Goal: Find specific page/section: Find specific page/section

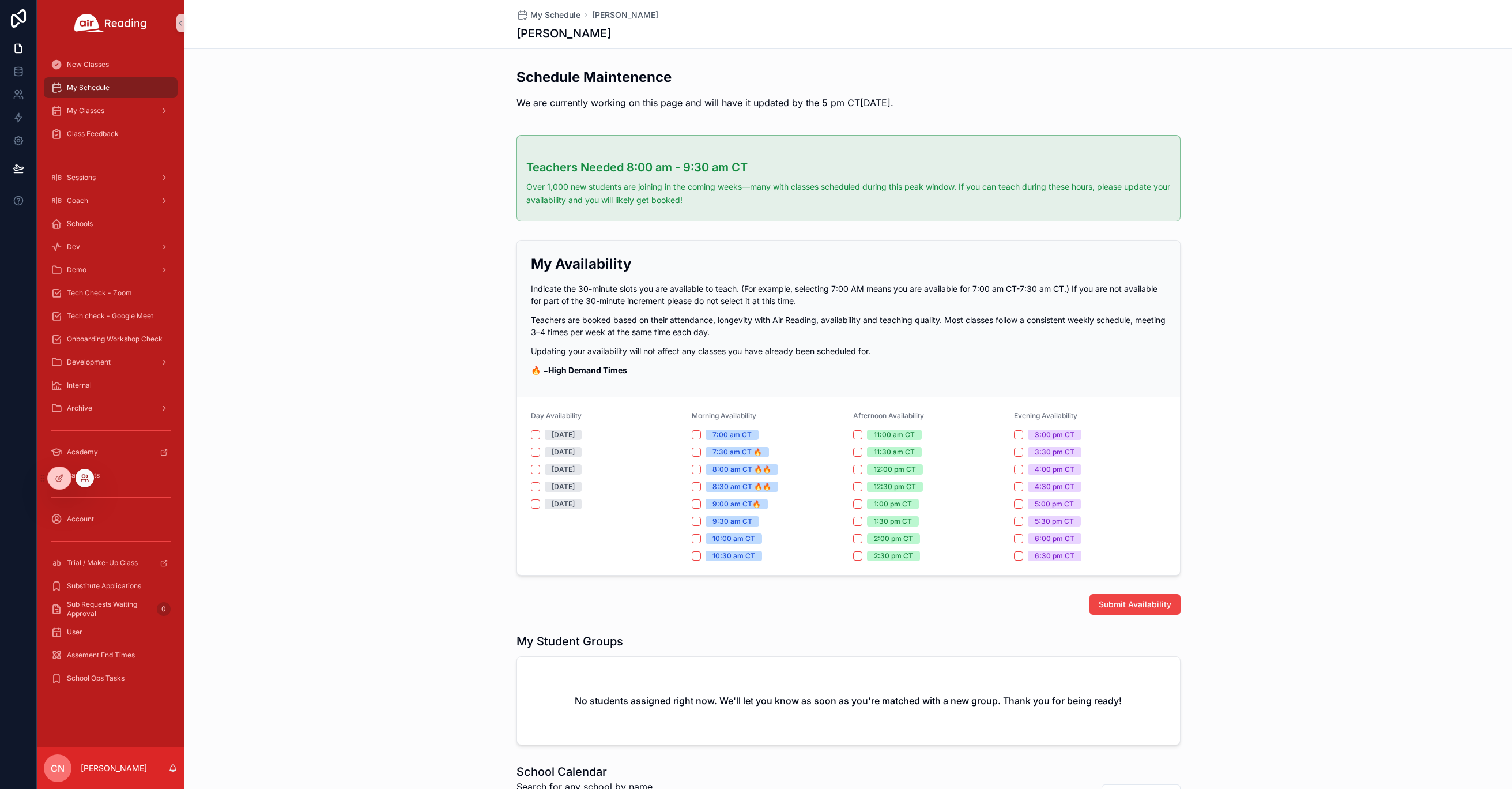
click at [84, 475] on icon at bounding box center [83, 475] width 3 height 3
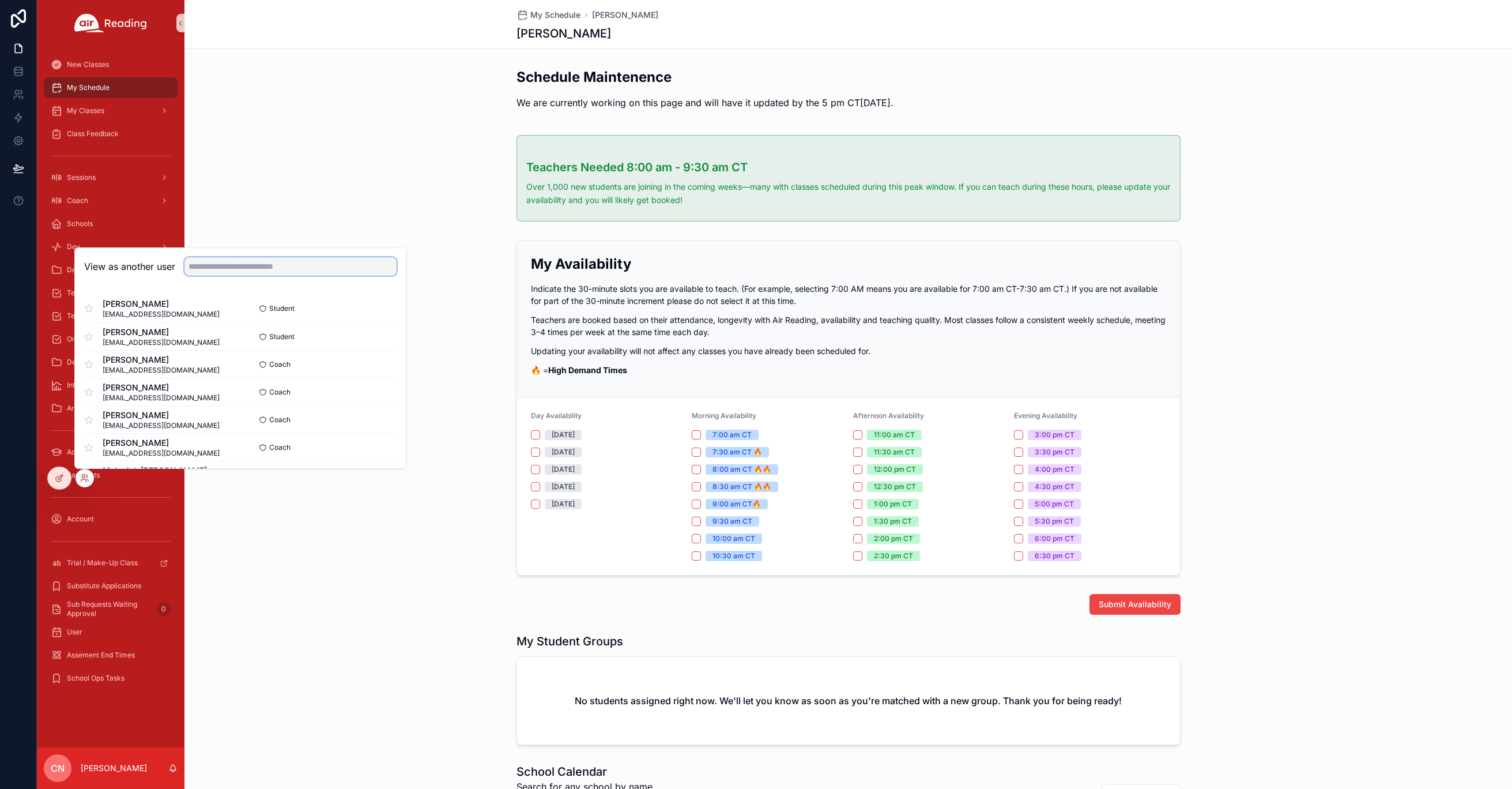
click at [271, 263] on input "text" at bounding box center [290, 266] width 212 height 18
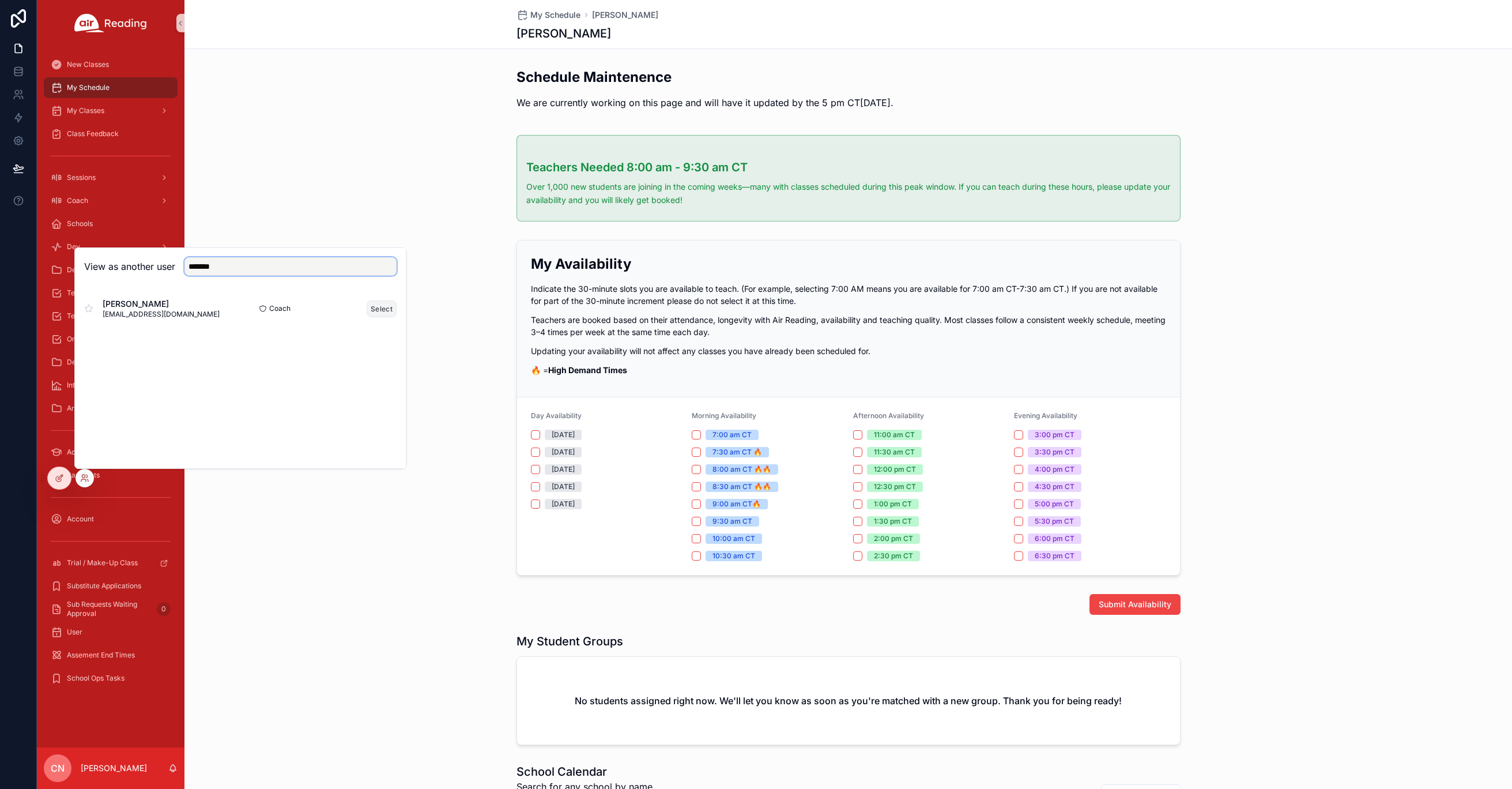
type input "*******"
click at [374, 308] on button "Select" at bounding box center [381, 308] width 30 height 16
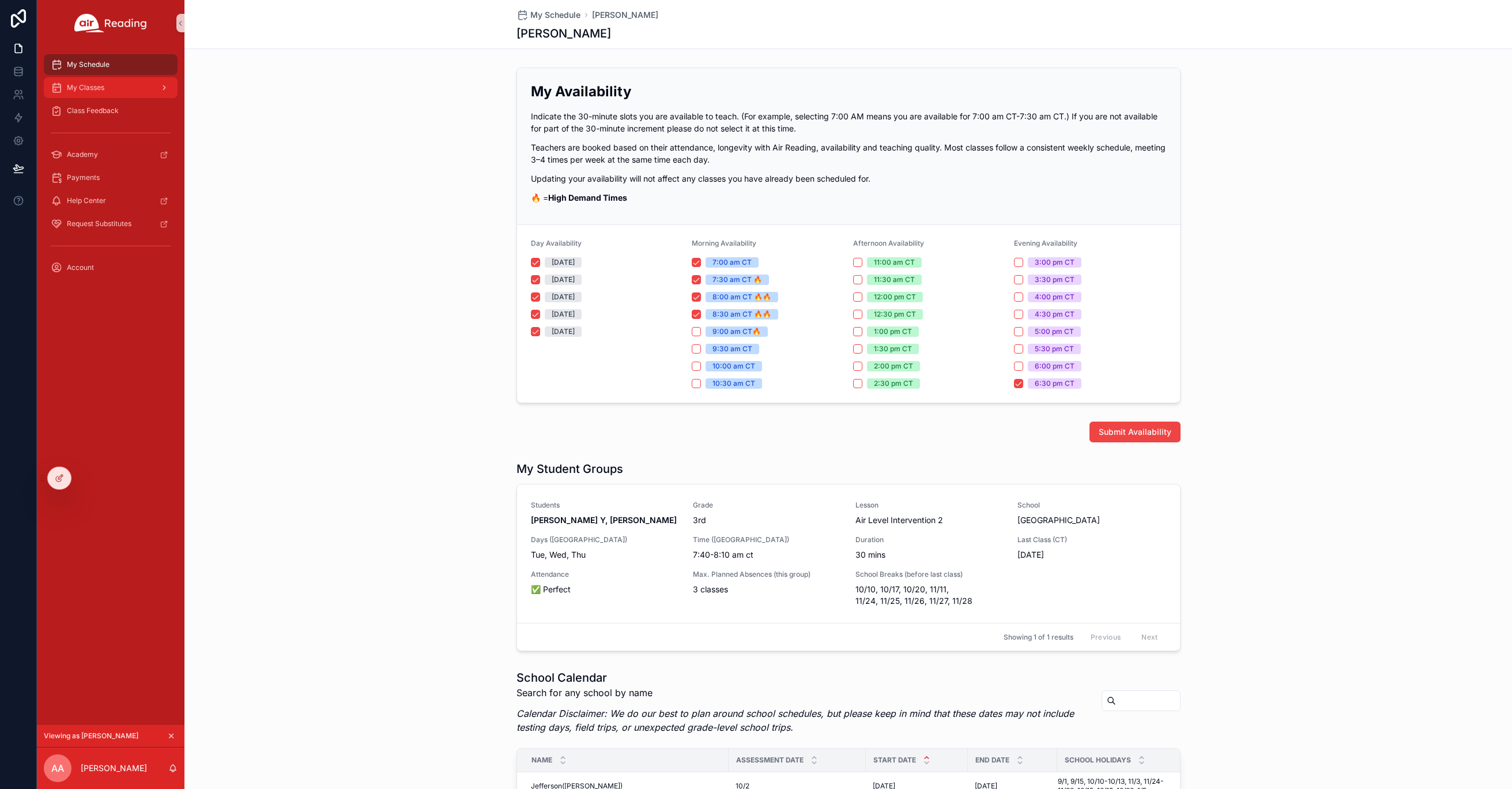
click at [117, 88] on div "My Classes" at bounding box center [110, 87] width 120 height 18
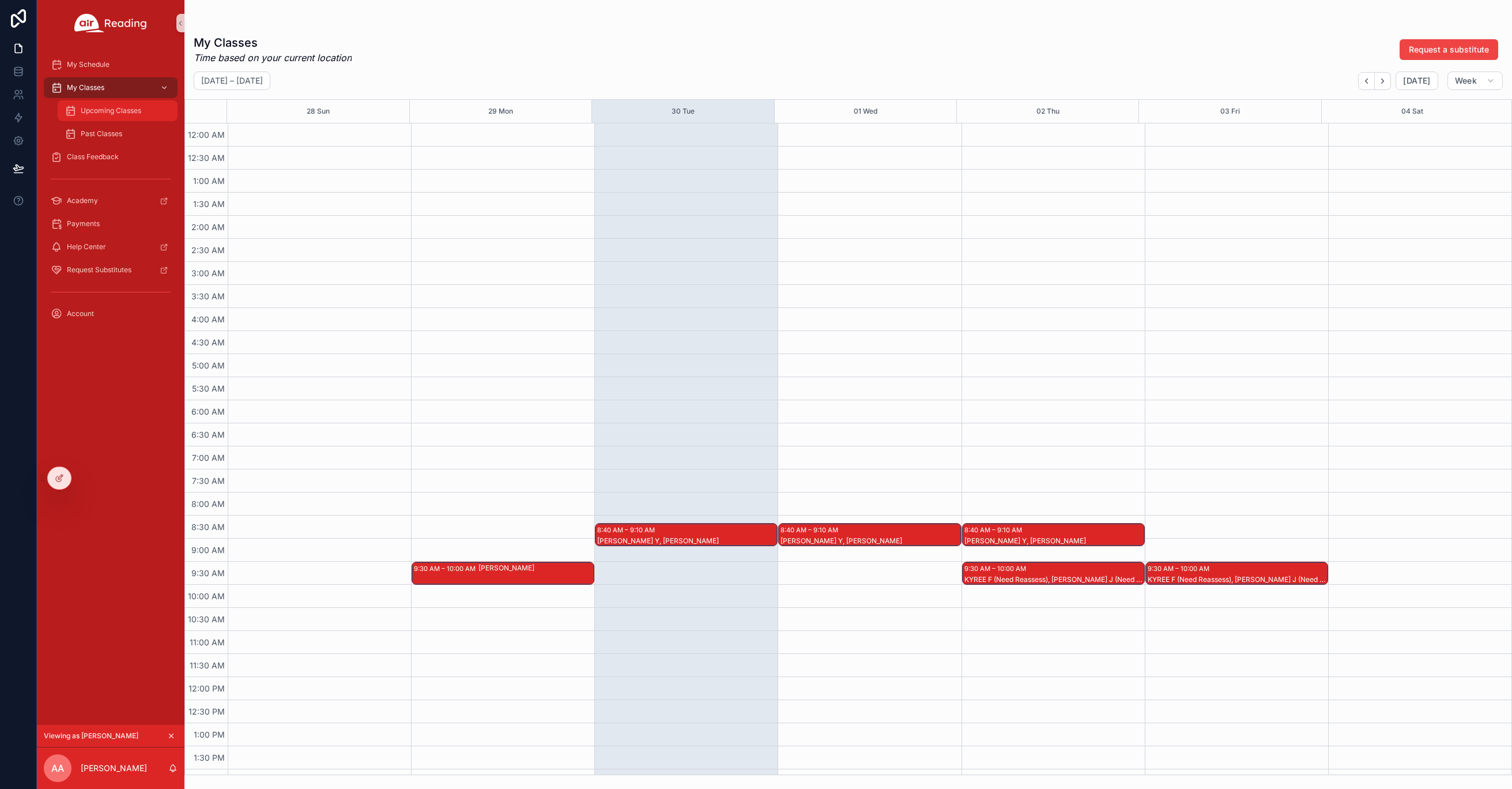
click at [113, 113] on span "Upcoming Classes" at bounding box center [110, 111] width 60 height 10
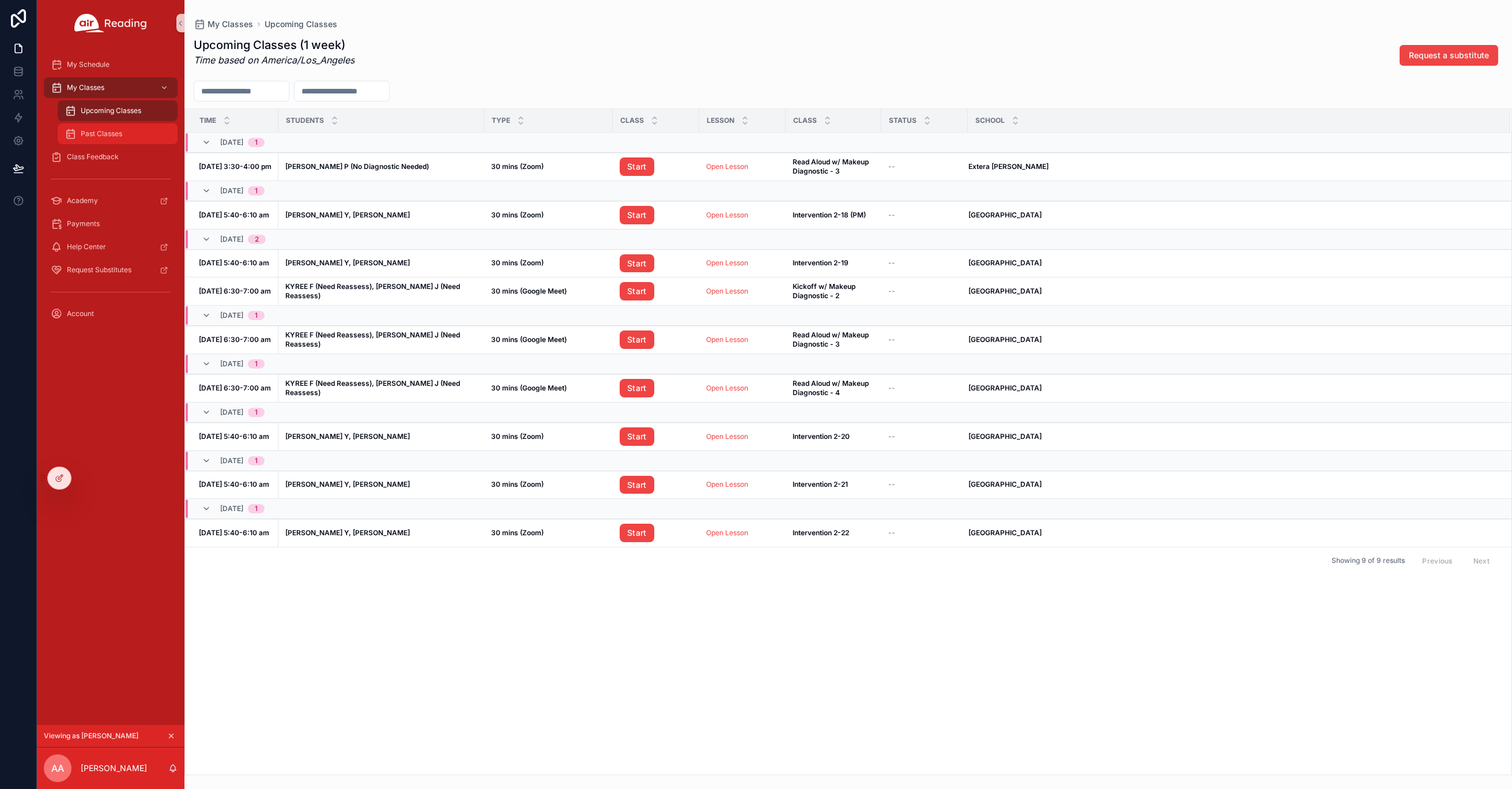
click at [97, 132] on span "Past Classes" at bounding box center [101, 134] width 41 height 10
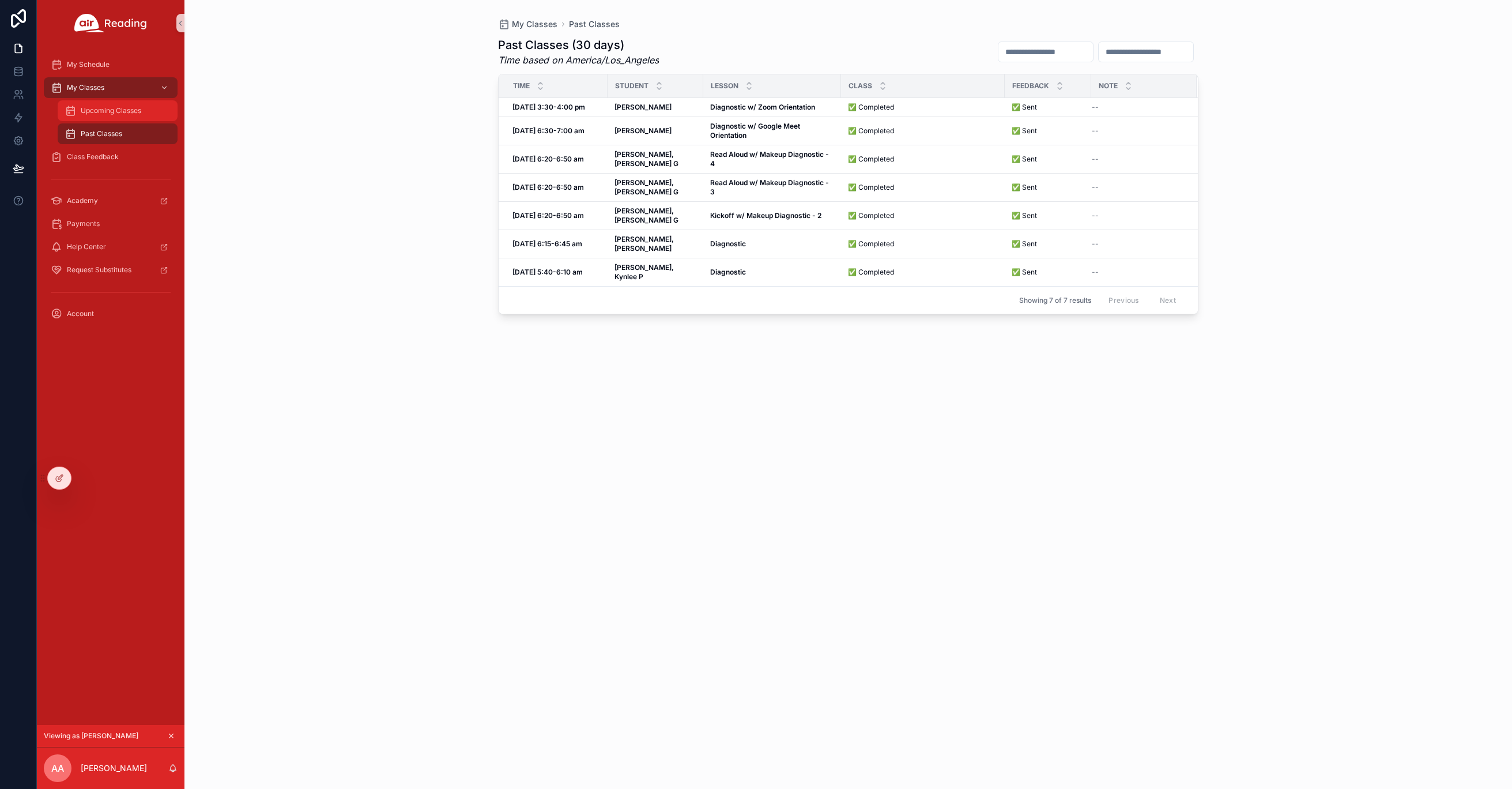
click at [139, 115] on span "Upcoming Classes" at bounding box center [110, 111] width 60 height 10
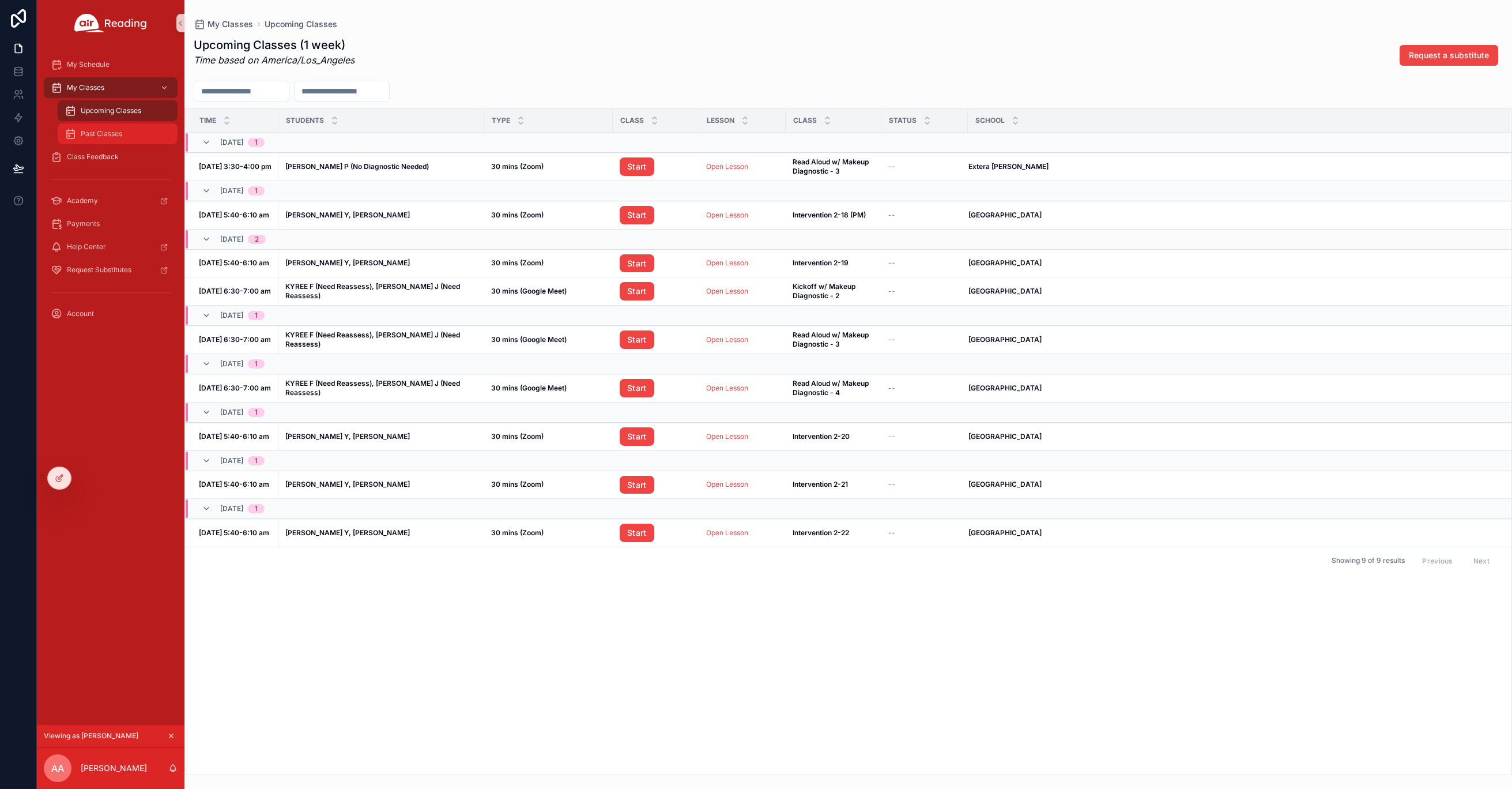
click at [99, 134] on span "Past Classes" at bounding box center [101, 134] width 41 height 10
